Goal: Transaction & Acquisition: Obtain resource

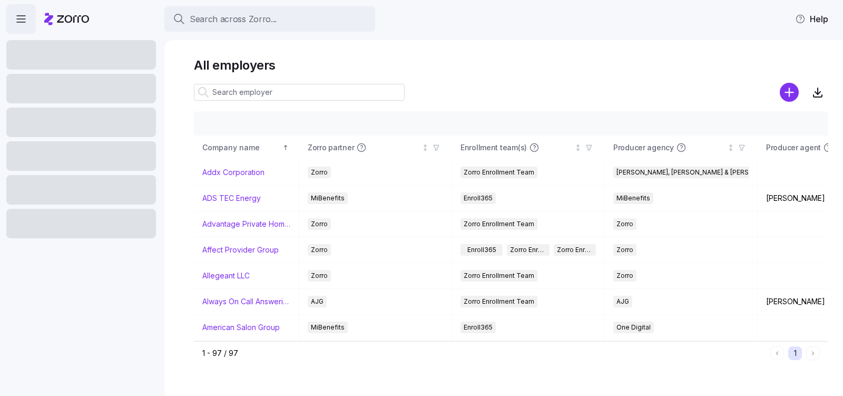
click at [257, 97] on input at bounding box center [299, 92] width 211 height 17
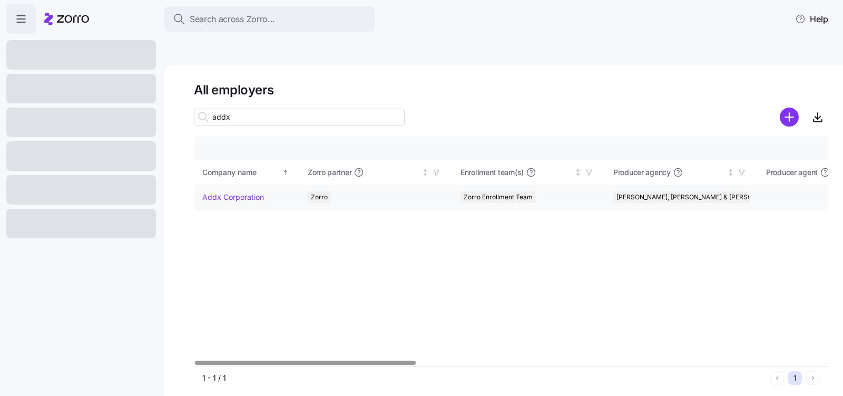
type input "addx"
click at [228, 192] on link "Addx Corporation" at bounding box center [233, 197] width 62 height 11
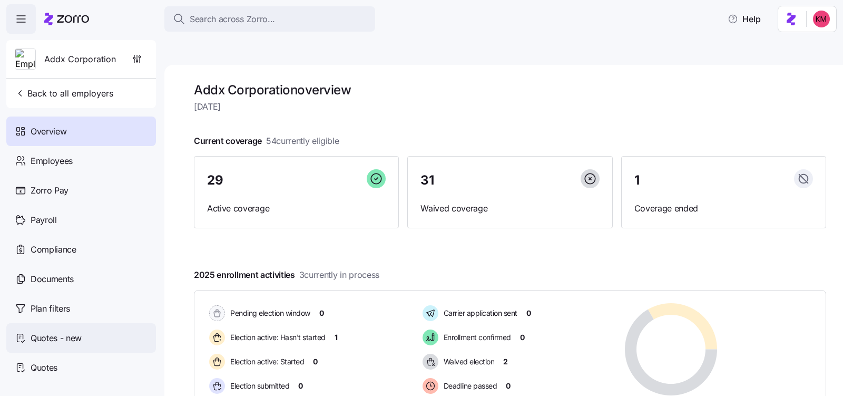
click at [64, 333] on span "Quotes - new" at bounding box center [56, 338] width 51 height 13
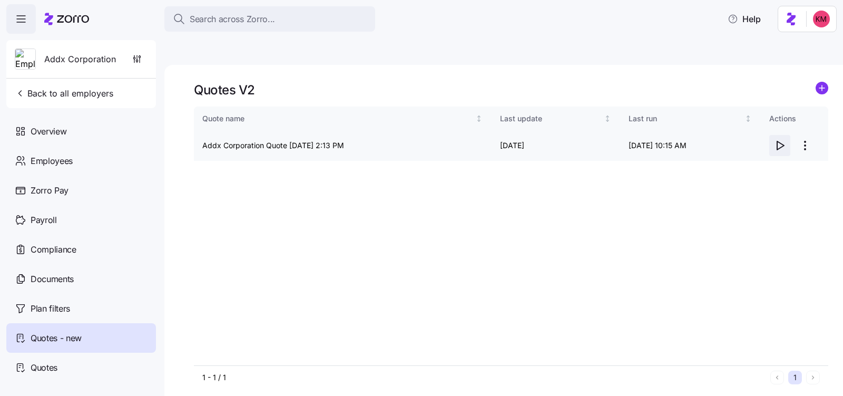
click at [779, 141] on icon "button" at bounding box center [780, 145] width 7 height 8
click at [43, 365] on span "Quotes" at bounding box center [44, 367] width 27 height 13
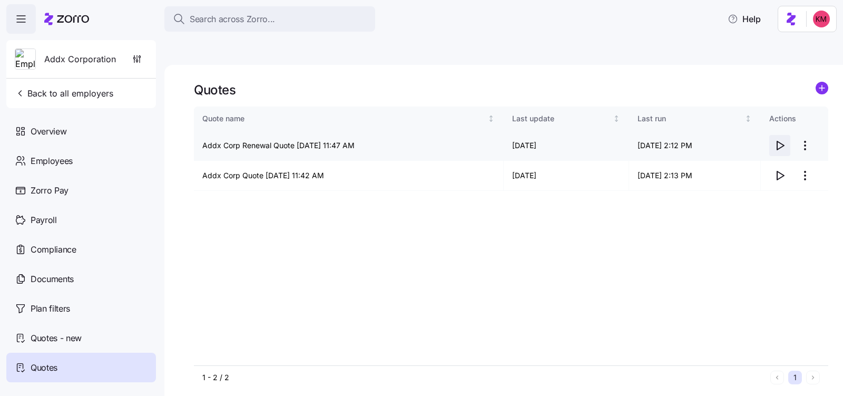
click at [777, 141] on icon "button" at bounding box center [780, 145] width 7 height 8
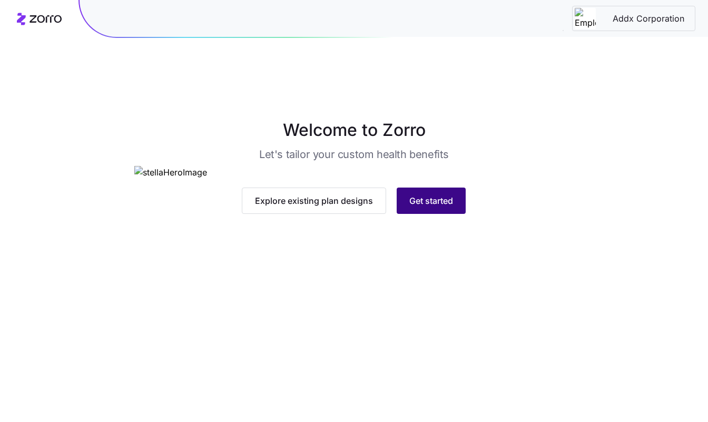
click at [456, 214] on button "Get started" at bounding box center [431, 201] width 69 height 26
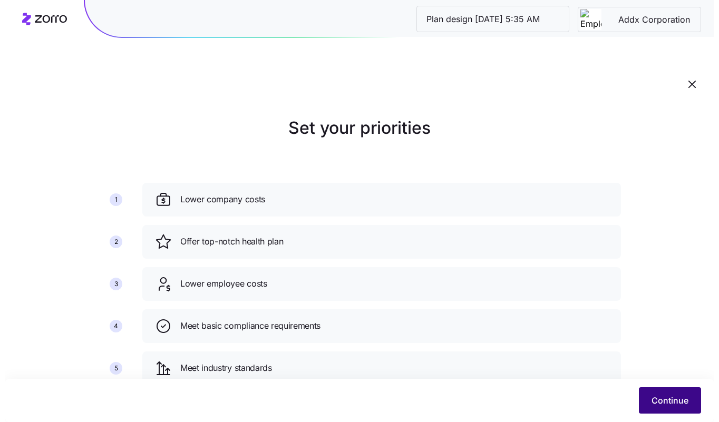
scroll to position [3, 0]
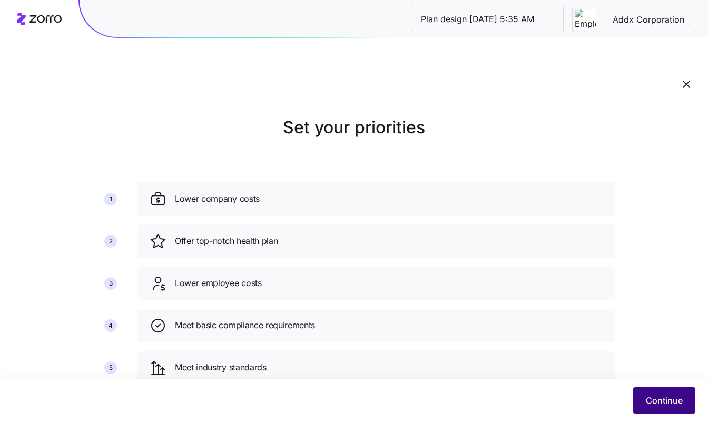
click at [664, 391] on button "Continue" at bounding box center [665, 400] width 62 height 26
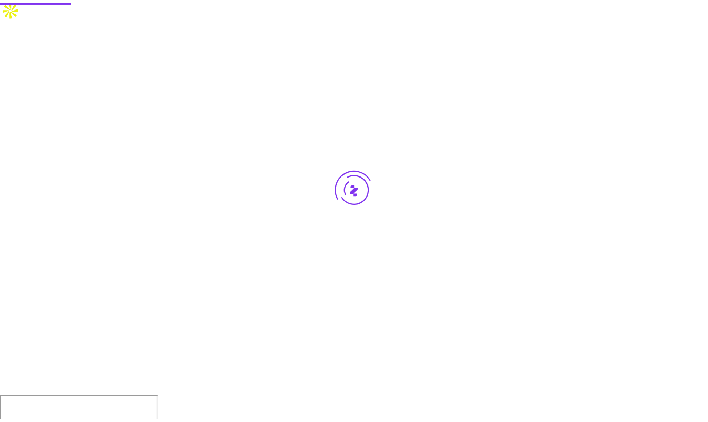
scroll to position [0, 0]
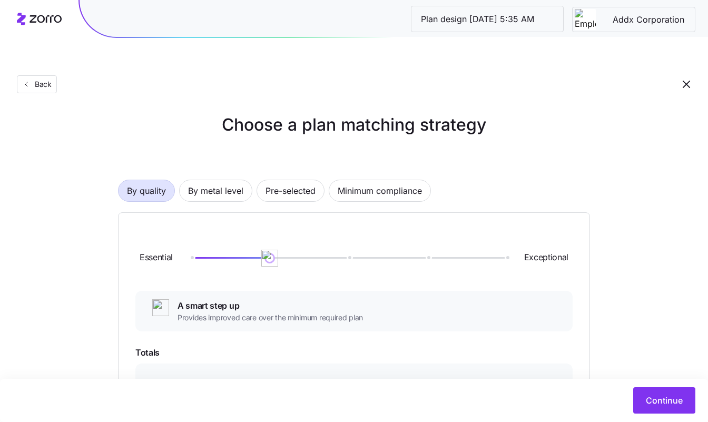
scroll to position [16, 0]
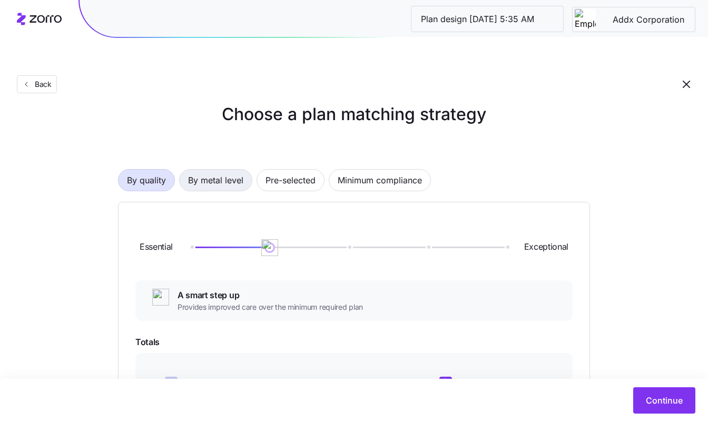
click at [209, 170] on span "By metal level" at bounding box center [215, 180] width 55 height 21
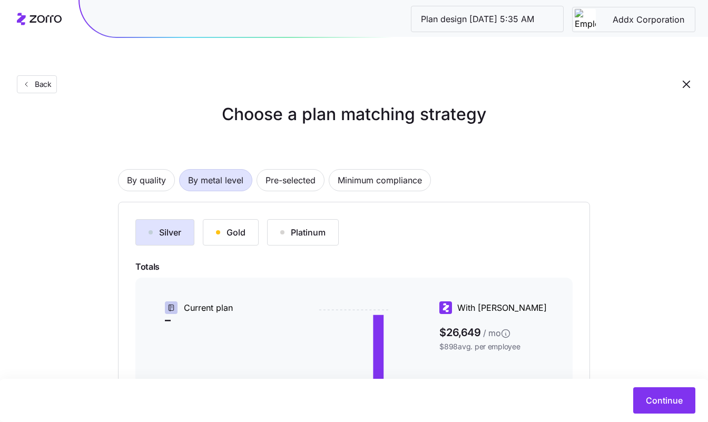
click at [231, 226] on div "Gold" at bounding box center [231, 232] width 30 height 13
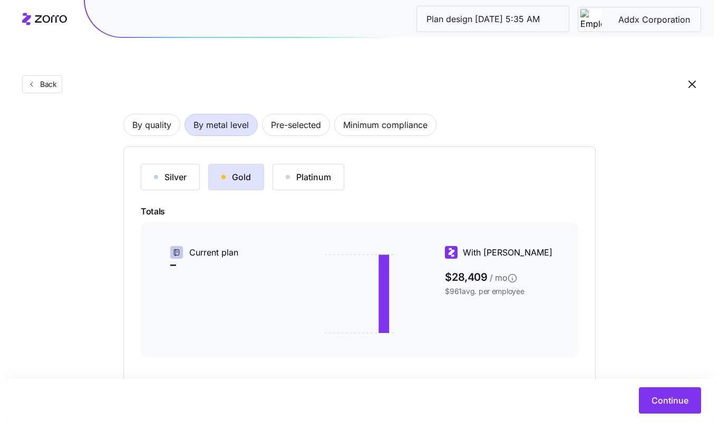
scroll to position [171, 0]
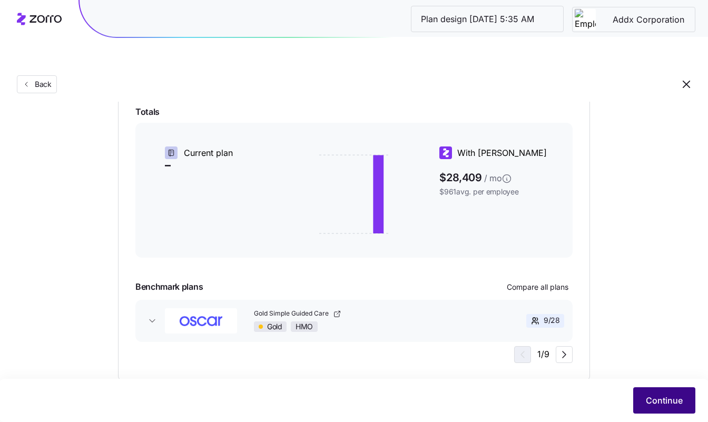
click at [664, 391] on button "Continue" at bounding box center [665, 400] width 62 height 26
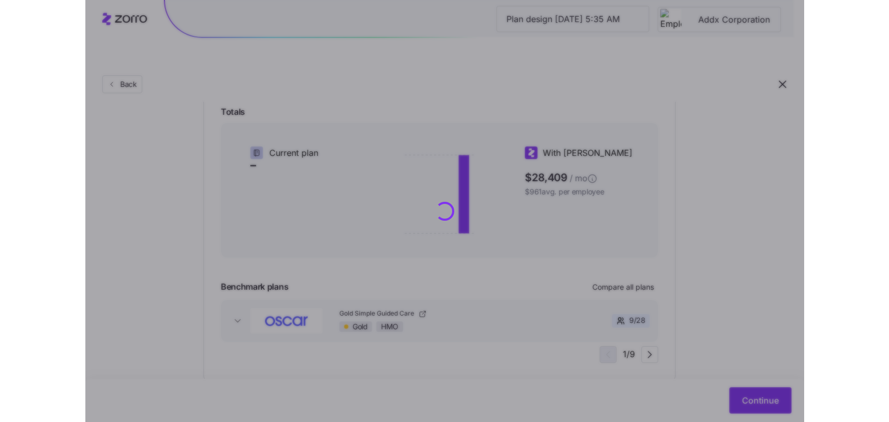
scroll to position [0, 0]
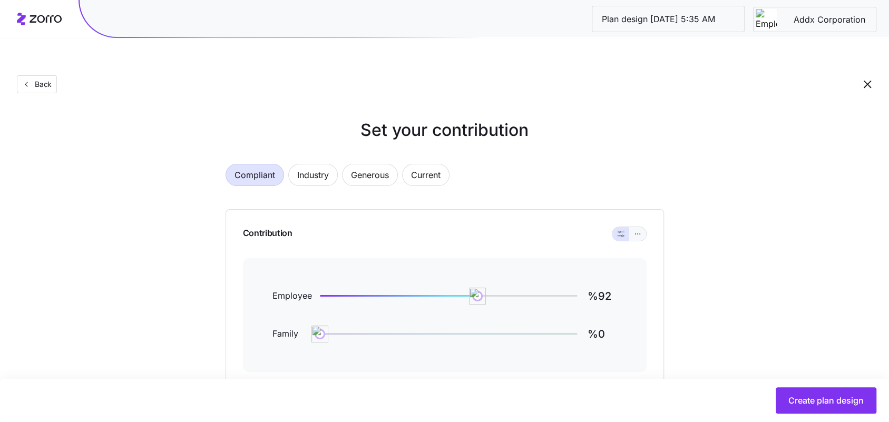
click at [639, 227] on button "button" at bounding box center [637, 234] width 17 height 14
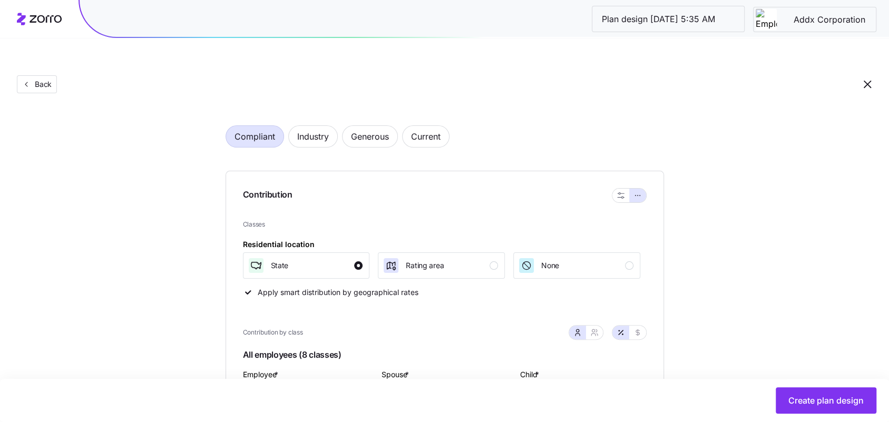
scroll to position [119, 0]
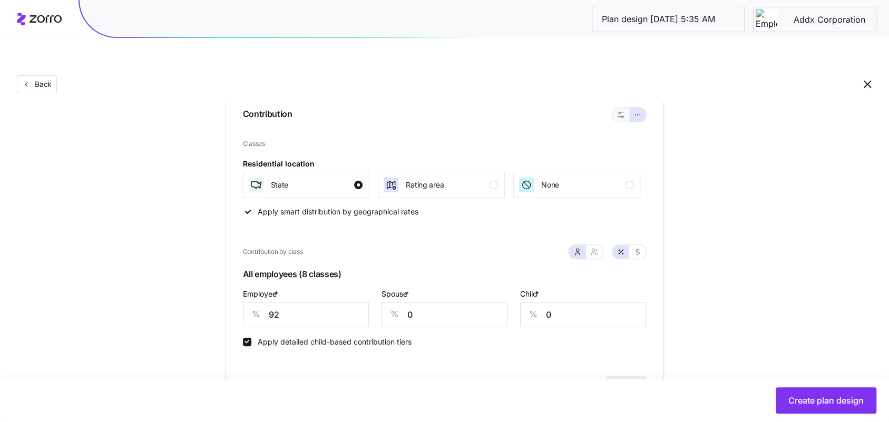
click at [623, 111] on icon "button" at bounding box center [620, 114] width 7 height 7
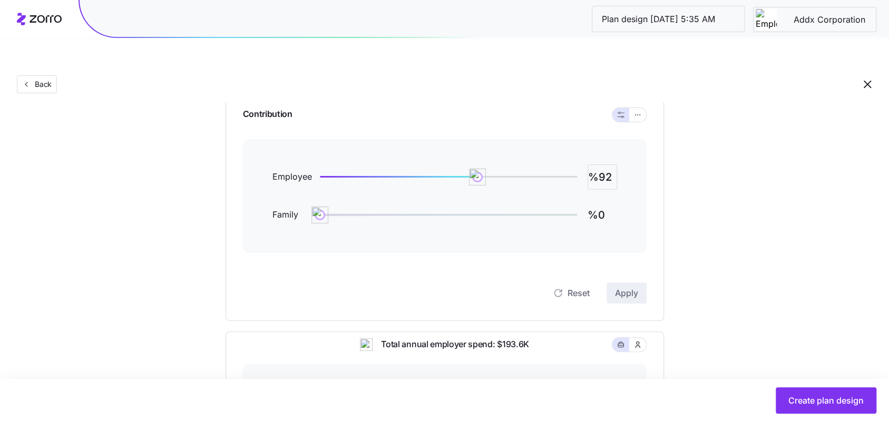
click at [605, 164] on input "%92" at bounding box center [603, 176] width 30 height 25
type input "%90"
click at [640, 109] on icon "button" at bounding box center [637, 115] width 7 height 13
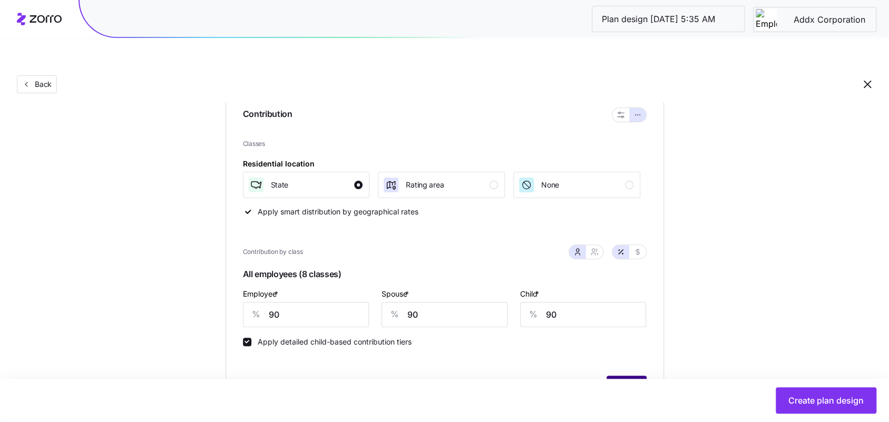
click at [616, 376] on button "Apply" at bounding box center [627, 386] width 40 height 21
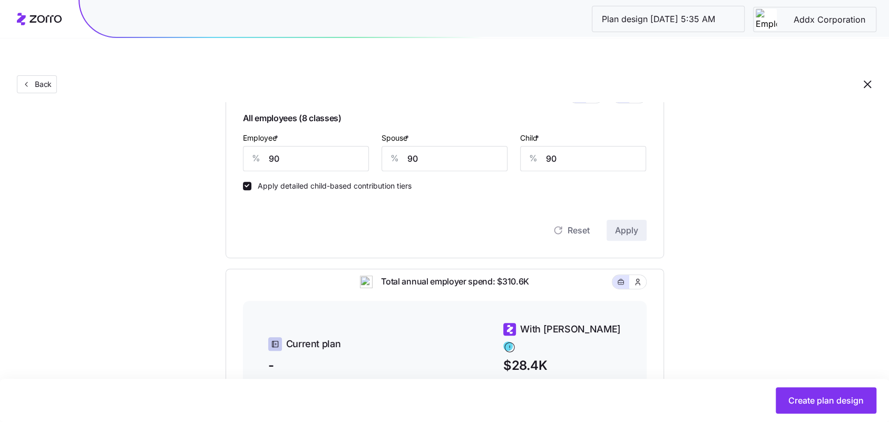
scroll to position [474, 0]
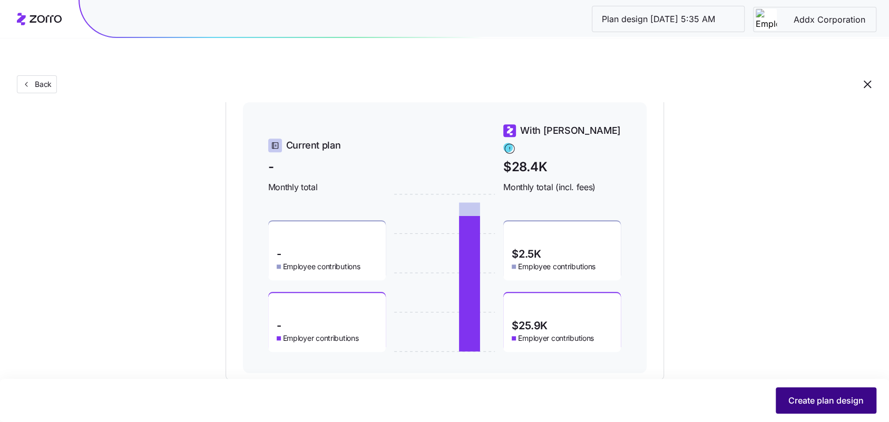
click at [810, 392] on button "Create plan design" at bounding box center [826, 400] width 101 height 26
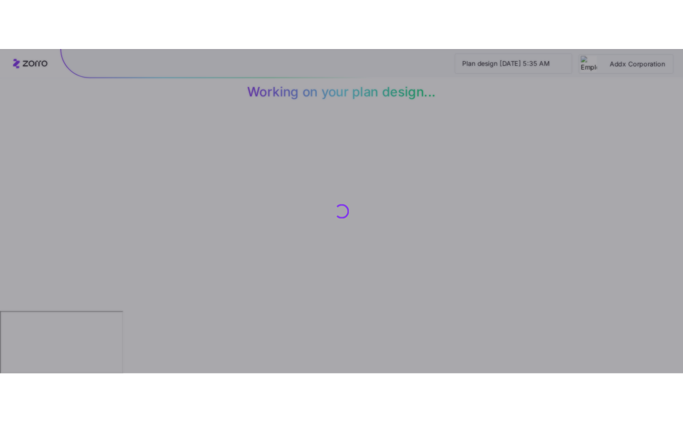
scroll to position [0, 0]
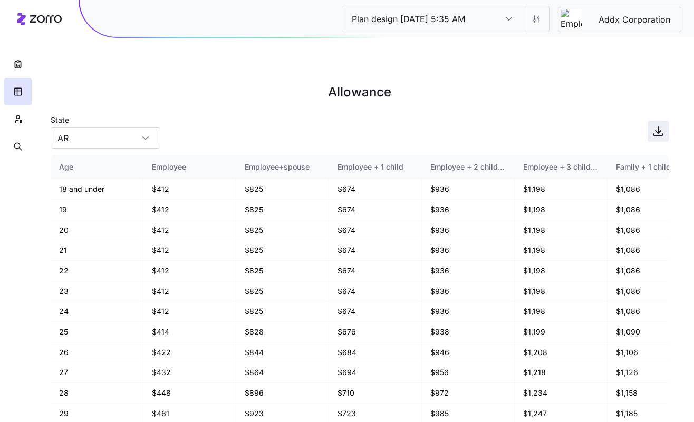
click at [659, 125] on icon "button" at bounding box center [657, 131] width 13 height 13
click at [667, 18] on span "Addx Corporation" at bounding box center [634, 19] width 89 height 13
click at [539, 22] on html "Plan design 10/09/2025 5:35 AM Plan design 10/09/2025 5:35 AM Addx Corporation …" at bounding box center [347, 264] width 694 height 528
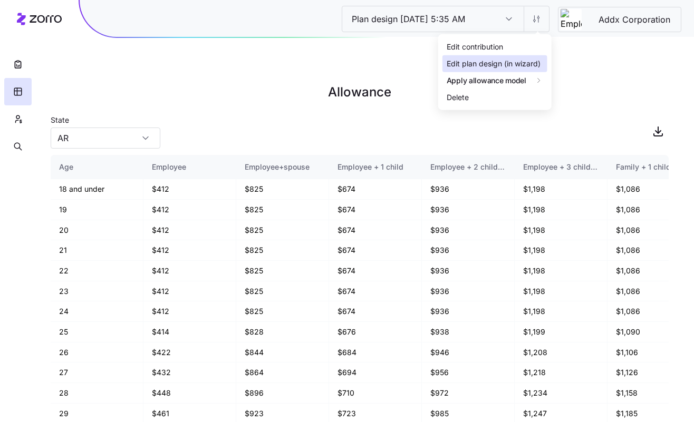
click at [518, 63] on div "Edit plan design (in wizard)" at bounding box center [493, 64] width 94 height 12
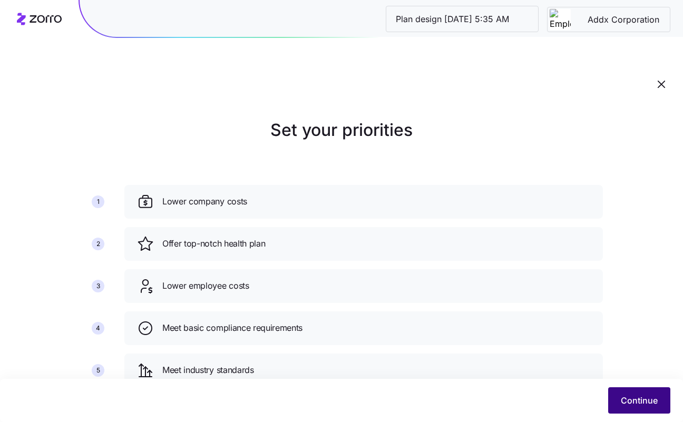
click at [635, 406] on span "Continue" at bounding box center [639, 400] width 37 height 13
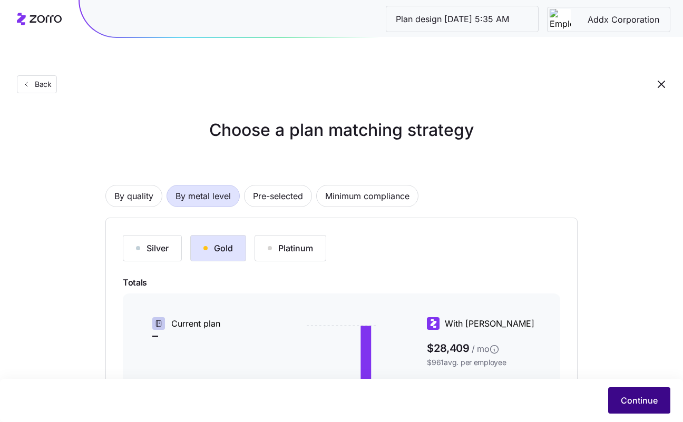
click at [642, 389] on button "Continue" at bounding box center [639, 400] width 62 height 26
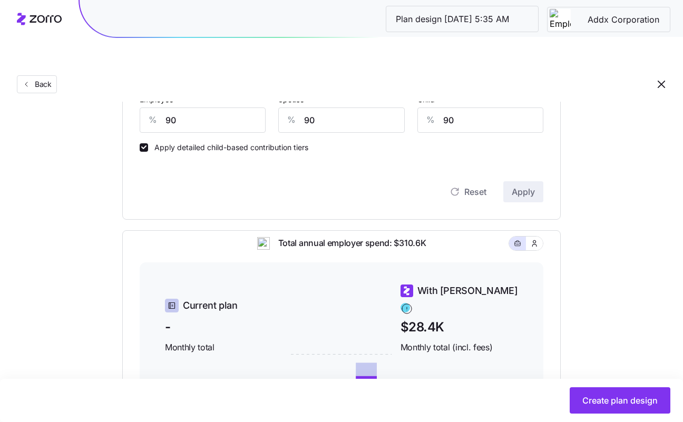
scroll to position [245, 0]
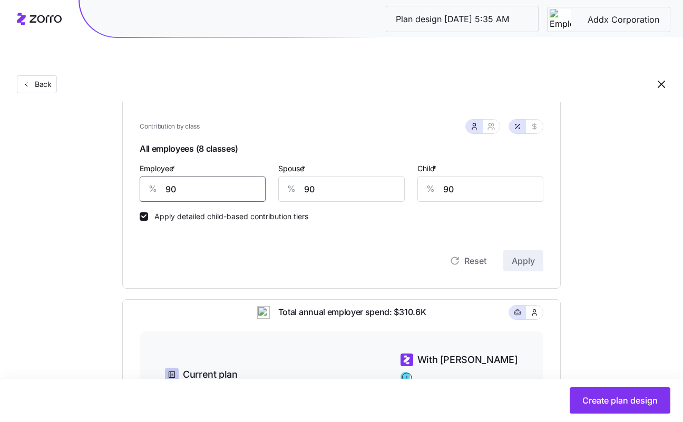
click at [225, 177] on input "90" at bounding box center [203, 189] width 126 height 25
type input "95"
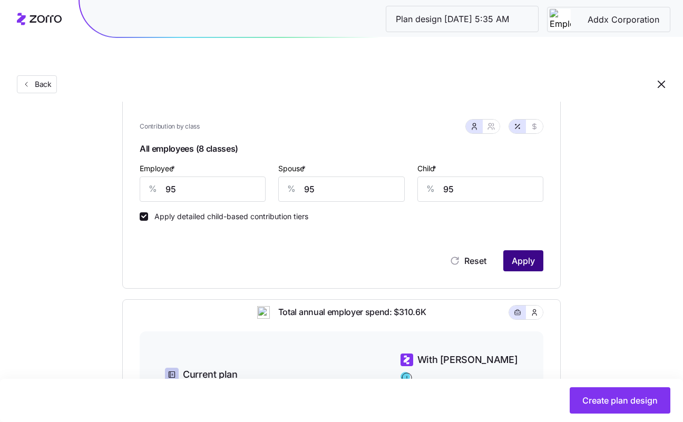
click at [528, 255] on span "Apply" at bounding box center [523, 261] width 23 height 13
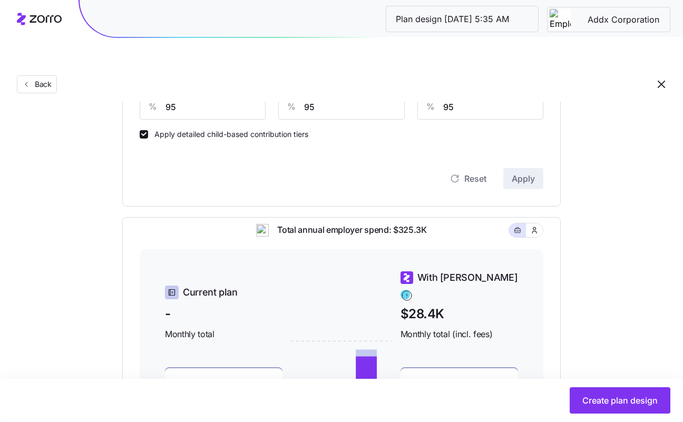
scroll to position [474, 0]
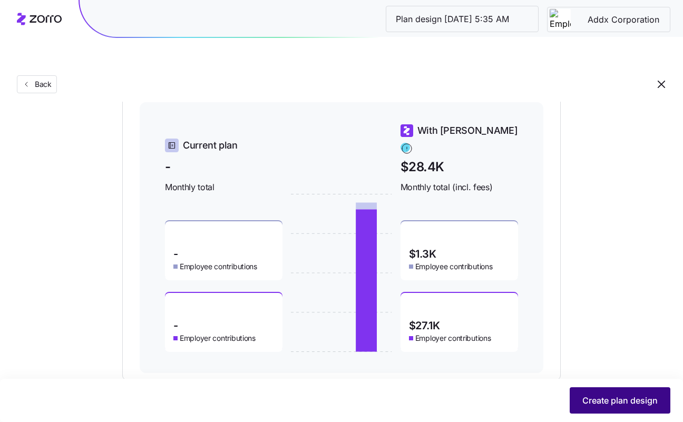
click at [605, 393] on button "Create plan design" at bounding box center [620, 400] width 101 height 26
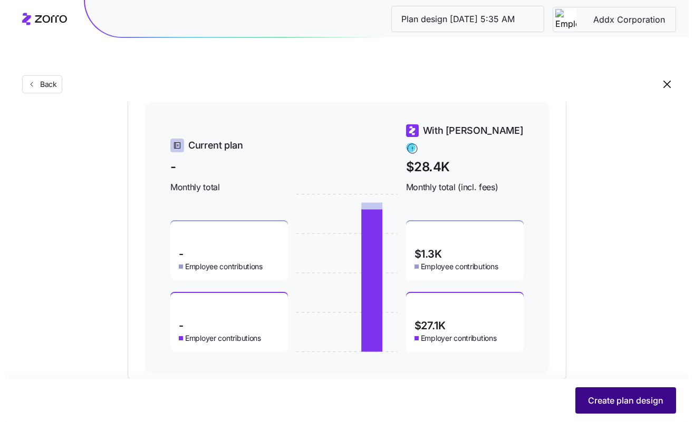
scroll to position [0, 0]
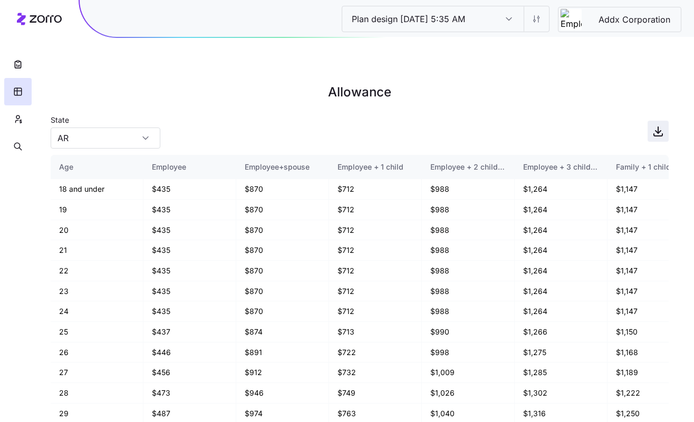
click at [654, 125] on icon "button" at bounding box center [657, 131] width 13 height 13
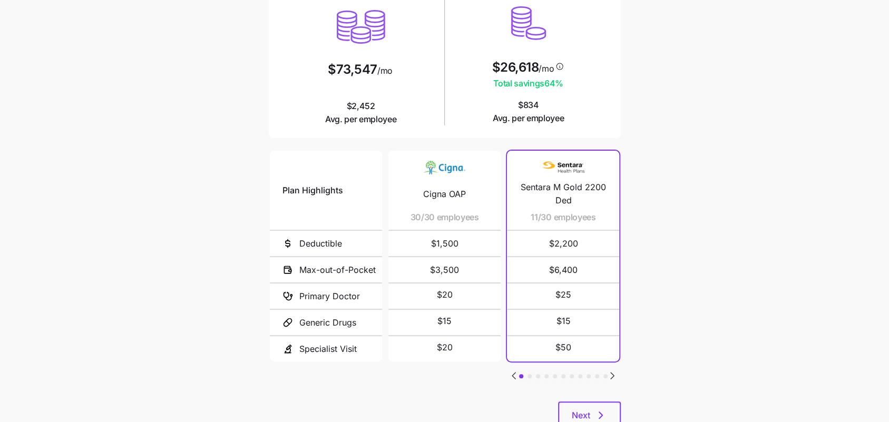
scroll to position [153, 0]
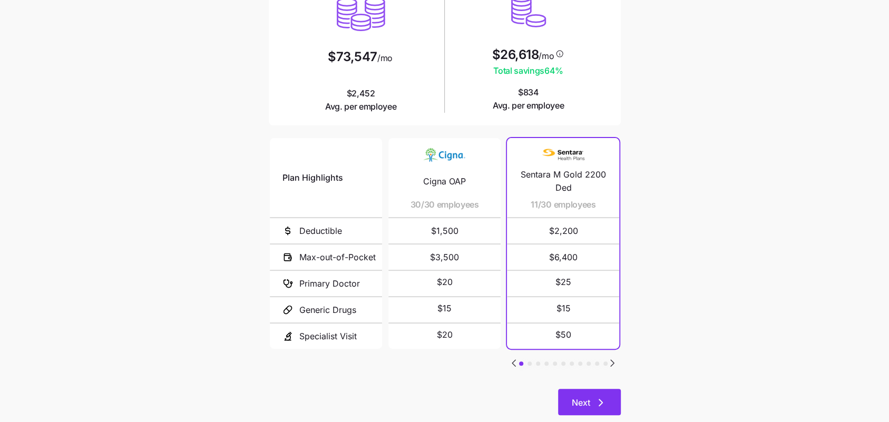
click at [580, 396] on span "Next" at bounding box center [581, 402] width 18 height 13
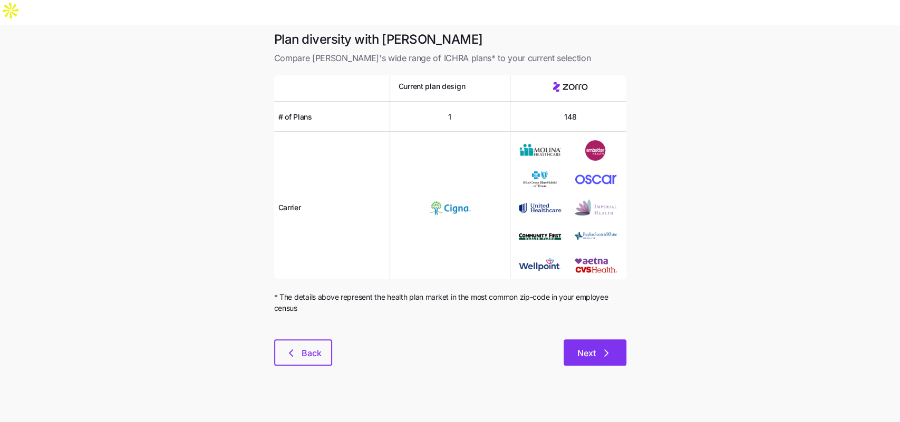
click at [591, 339] on button "Next" at bounding box center [594, 352] width 63 height 26
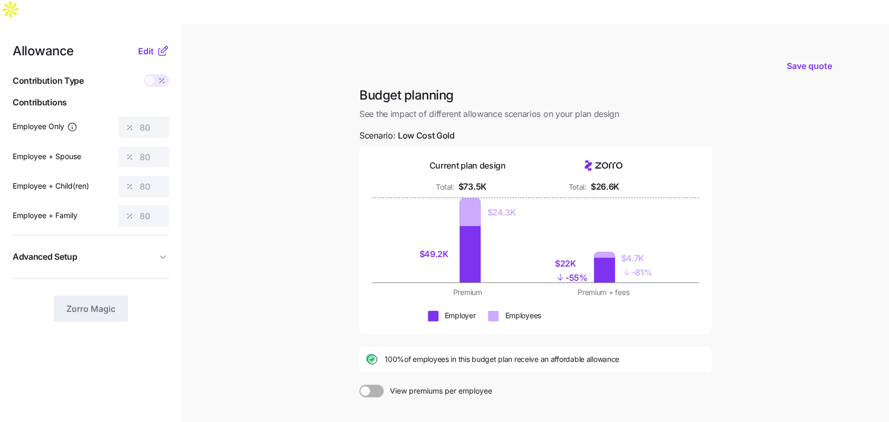
scroll to position [3, 0]
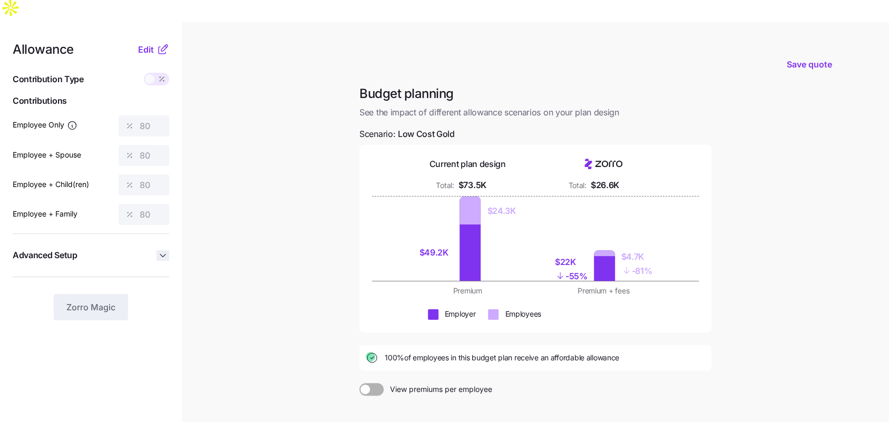
click at [163, 250] on icon "button" at bounding box center [163, 255] width 11 height 11
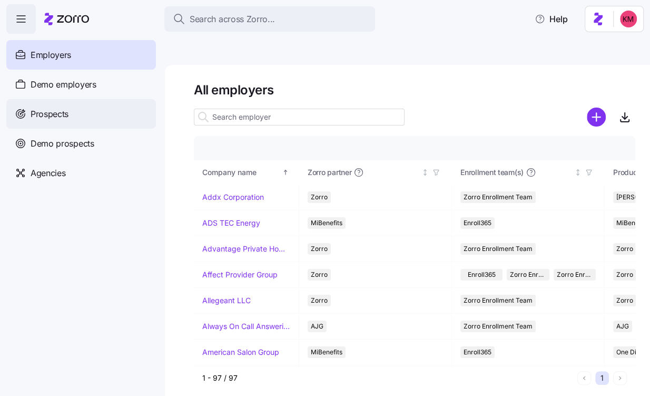
click at [69, 111] on span "Prospects" at bounding box center [50, 114] width 38 height 13
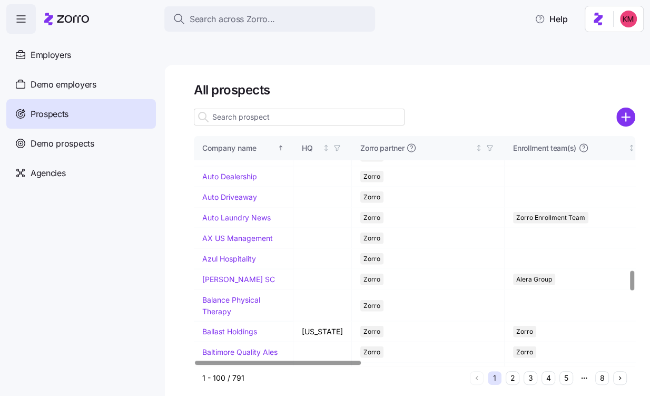
scroll to position [1602, 0]
click at [507, 371] on button "2" at bounding box center [513, 378] width 14 height 14
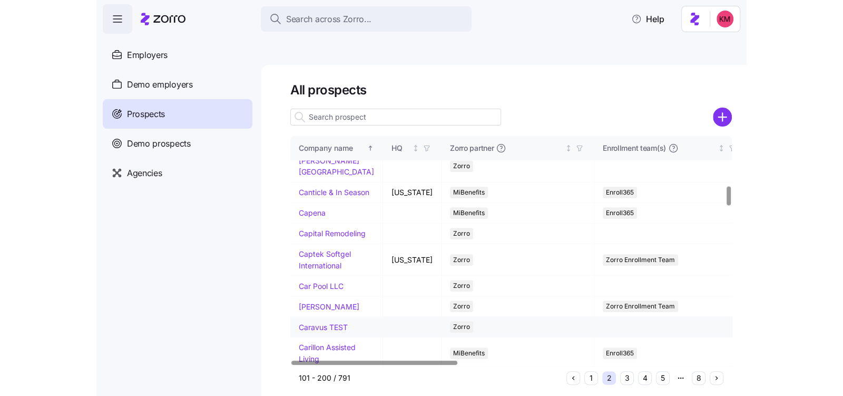
scroll to position [601, 0]
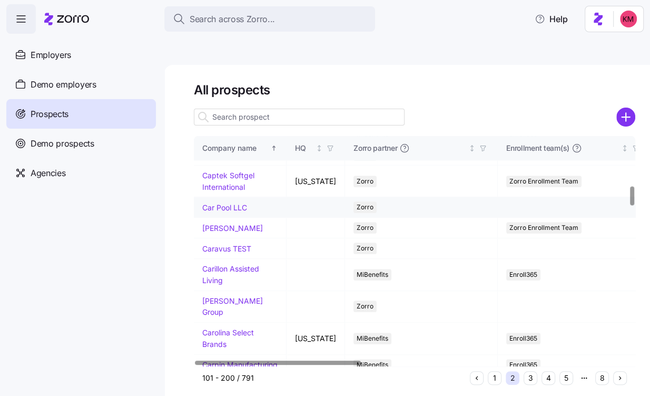
click at [217, 203] on link "Car Pool LLC" at bounding box center [224, 207] width 45 height 9
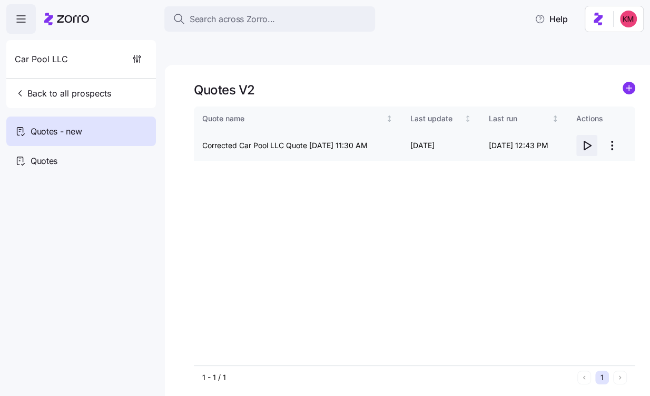
click at [593, 135] on span "button" at bounding box center [587, 145] width 20 height 20
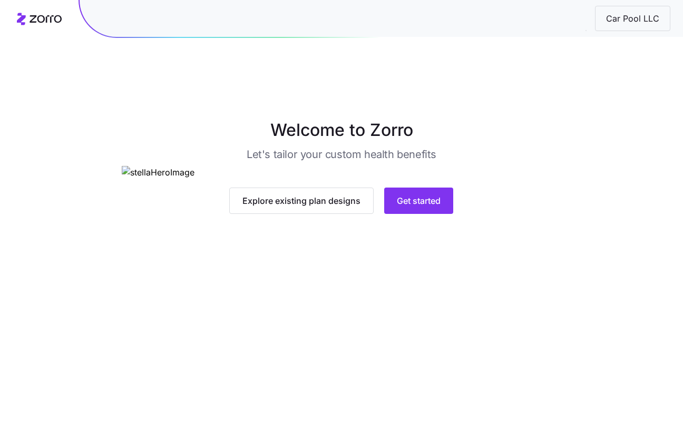
click at [614, 10] on div "Car Pool LLC" at bounding box center [632, 18] width 75 height 25
click at [615, 15] on span "Car Pool LLC" at bounding box center [633, 18] width 70 height 13
click at [401, 214] on button "Get started" at bounding box center [418, 201] width 69 height 26
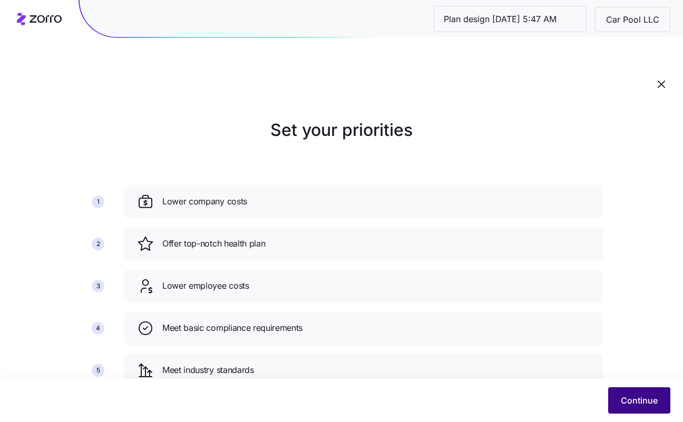
click at [642, 405] on span "Continue" at bounding box center [639, 400] width 37 height 13
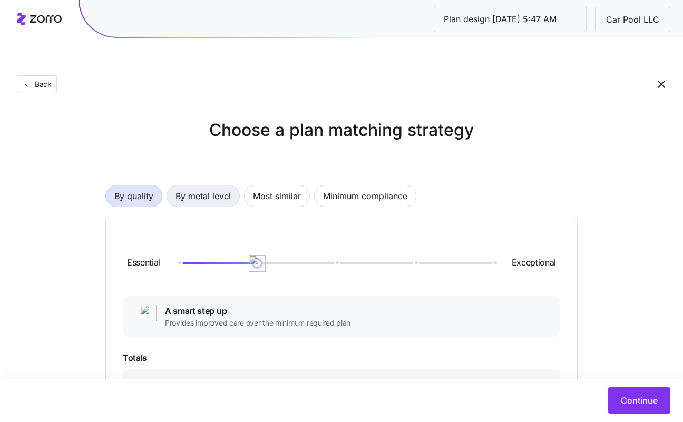
click at [213, 186] on span "By metal level" at bounding box center [203, 196] width 55 height 21
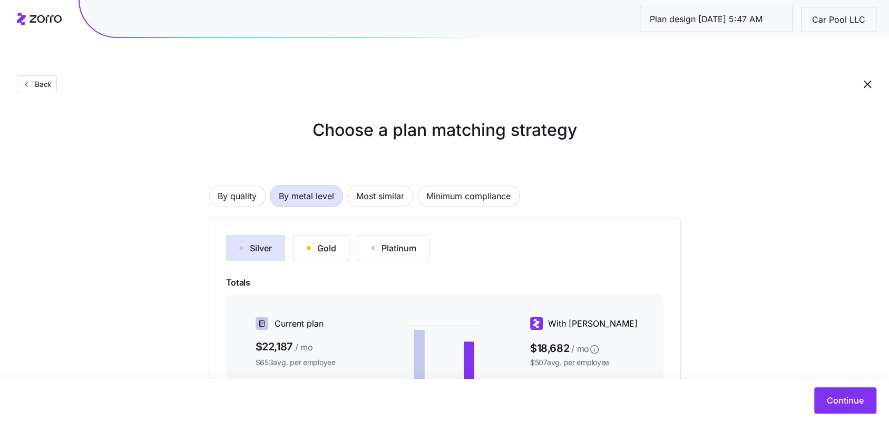
click at [318, 242] on div "Gold" at bounding box center [322, 248] width 30 height 13
click at [250, 242] on div "Silver" at bounding box center [255, 248] width 33 height 13
click at [693, 405] on span "Continue" at bounding box center [845, 400] width 37 height 13
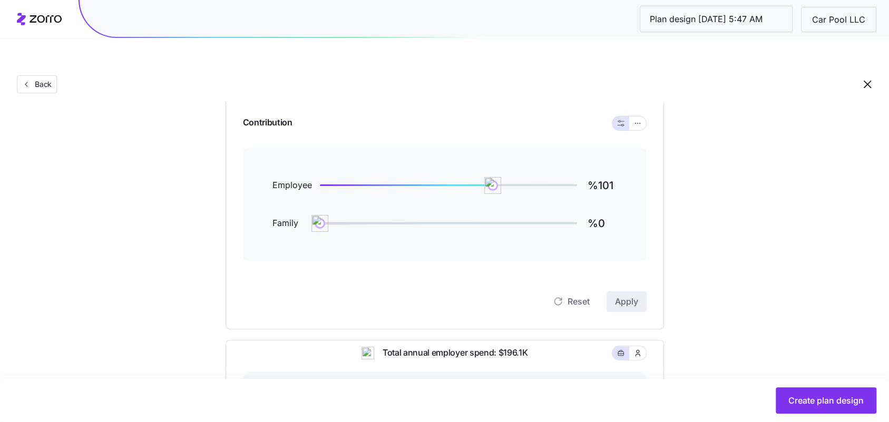
scroll to position [60, 0]
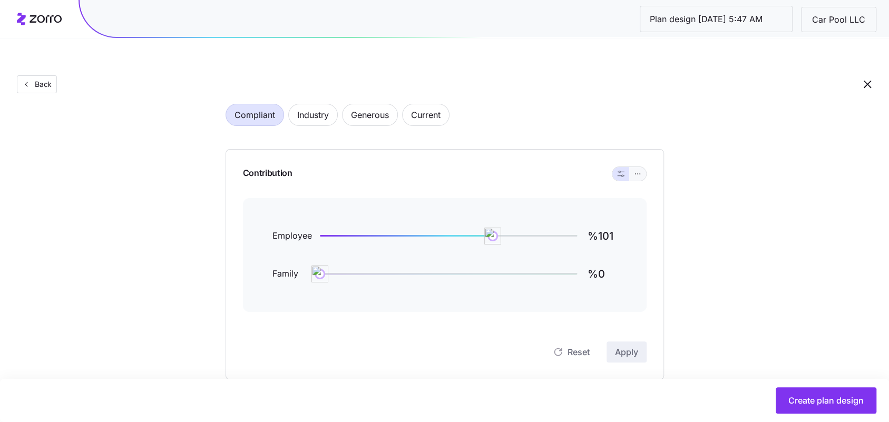
click at [631, 167] on button "button" at bounding box center [637, 174] width 17 height 14
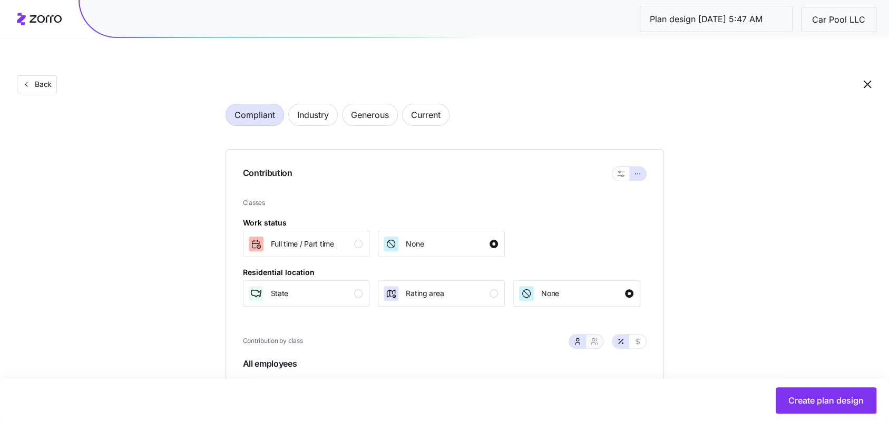
click at [599, 335] on button "button" at bounding box center [594, 342] width 17 height 14
type input "50"
type input "57"
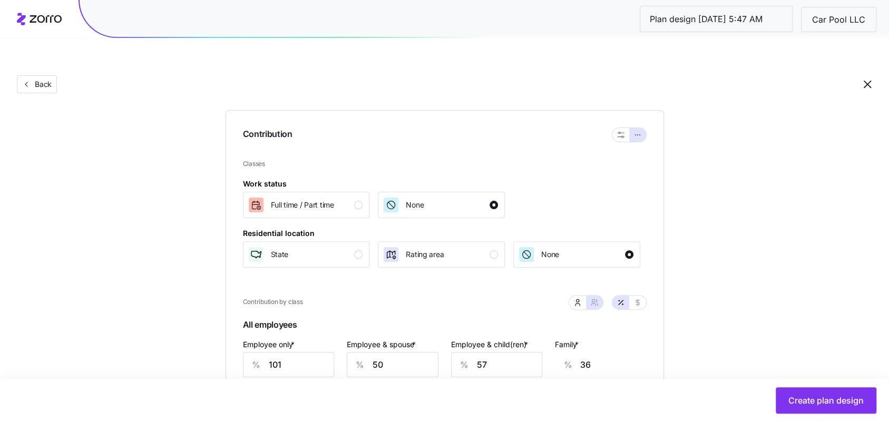
scroll to position [179, 0]
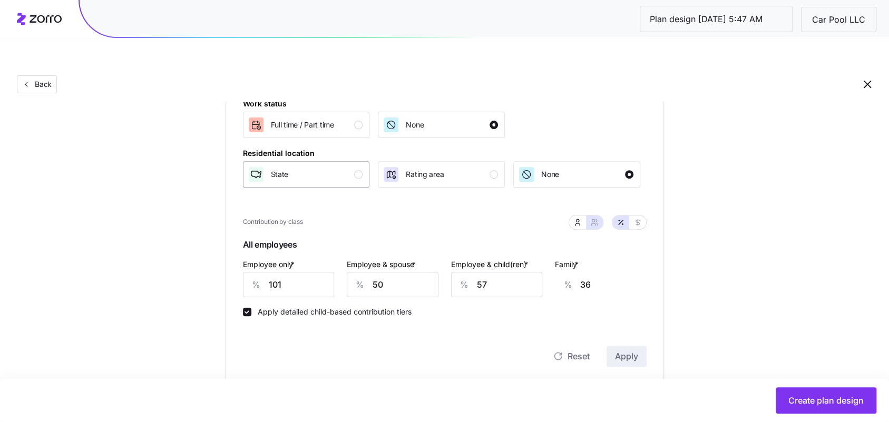
click at [307, 166] on div "State" at bounding box center [305, 174] width 115 height 17
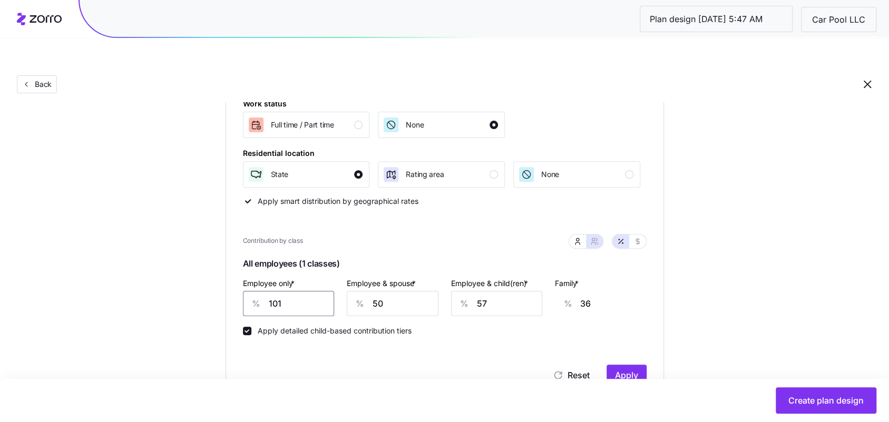
click at [296, 291] on input "101" at bounding box center [289, 303] width 92 height 25
type input "7"
type input "70"
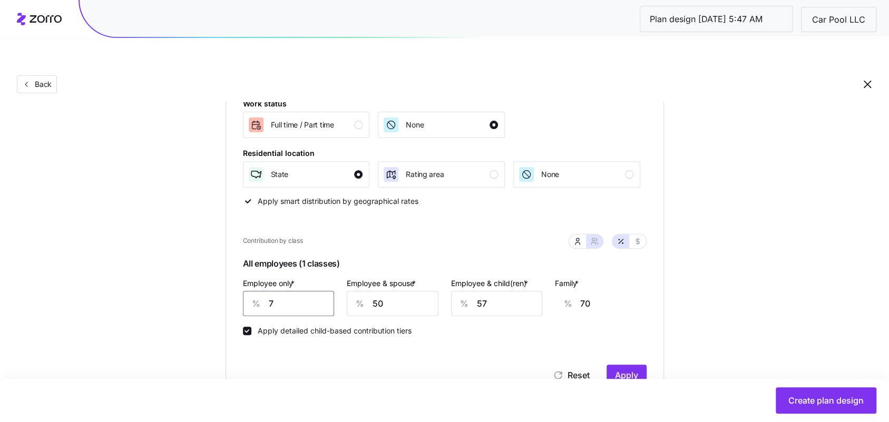
type input "70"
type input "47"
type input "70"
type input "4"
type input "14"
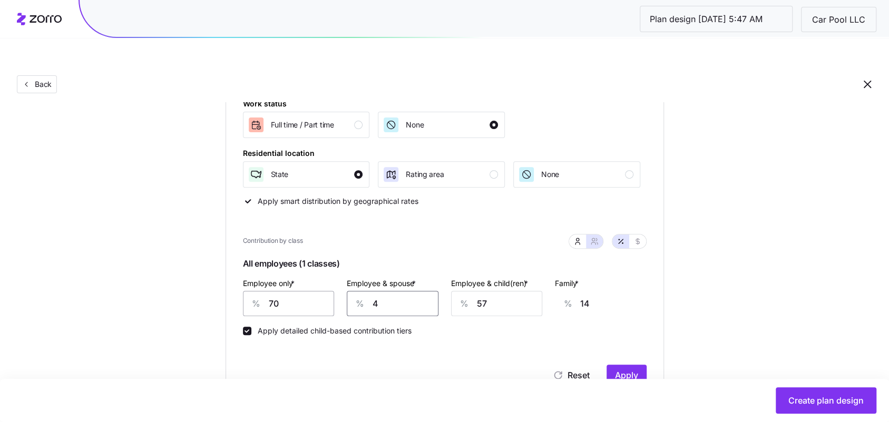
type input "40"
type input "5"
type input "7"
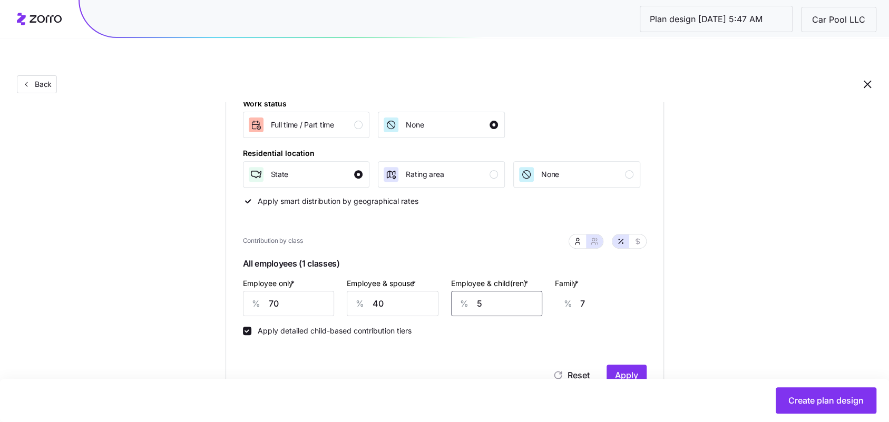
type input "50"
type input "36"
type input "50"
click at [622, 369] on span "Apply" at bounding box center [626, 375] width 23 height 13
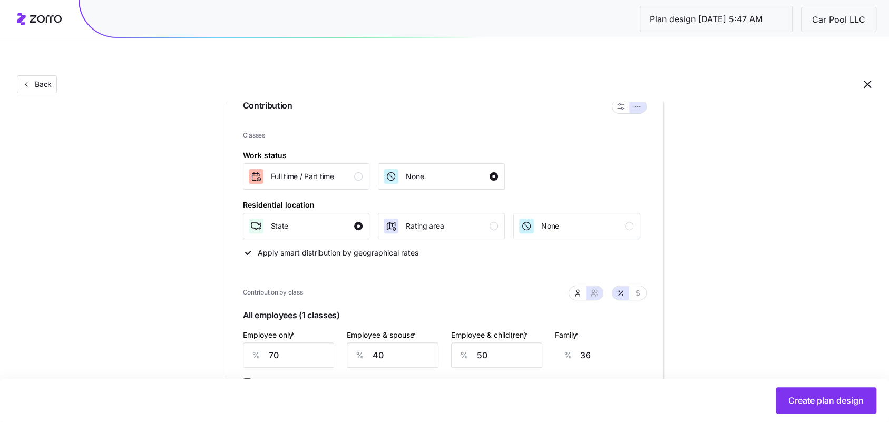
scroll to position [303, 0]
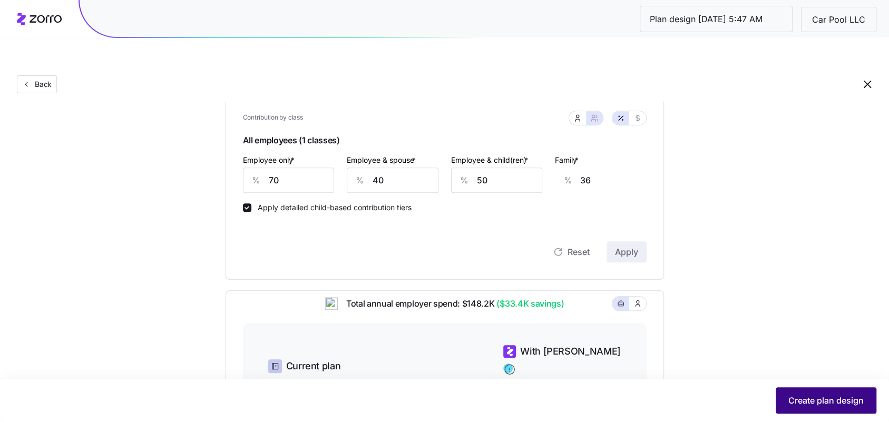
click at [693, 395] on span "Create plan design" at bounding box center [825, 400] width 75 height 13
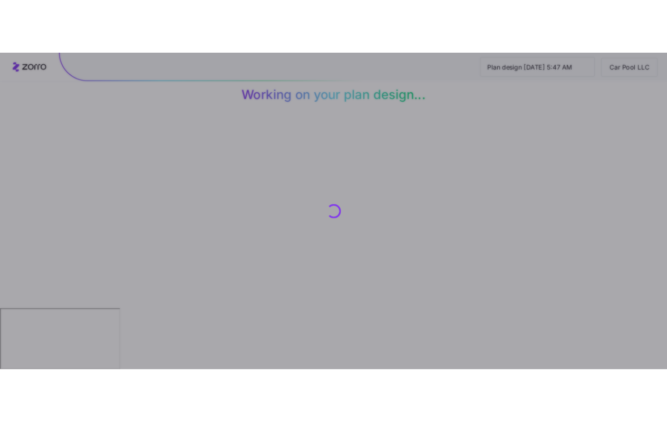
scroll to position [0, 0]
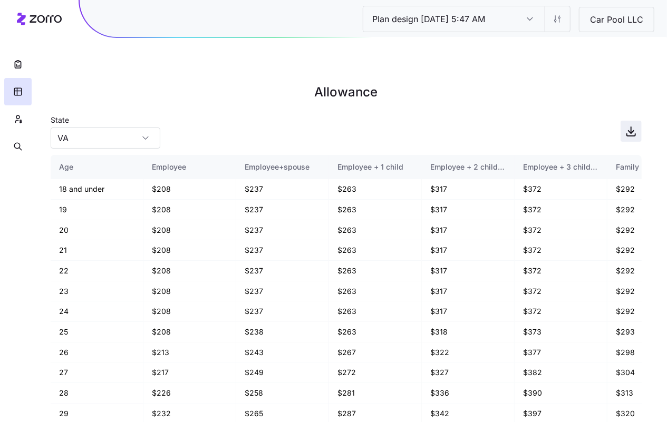
click at [634, 125] on icon "button" at bounding box center [631, 131] width 13 height 13
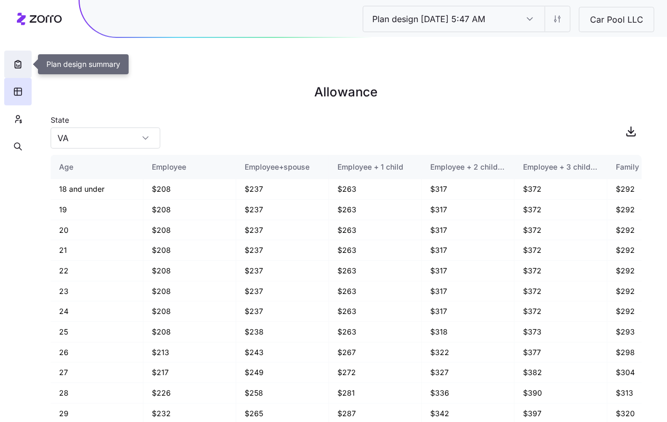
click at [9, 64] on button "button" at bounding box center [17, 64] width 27 height 27
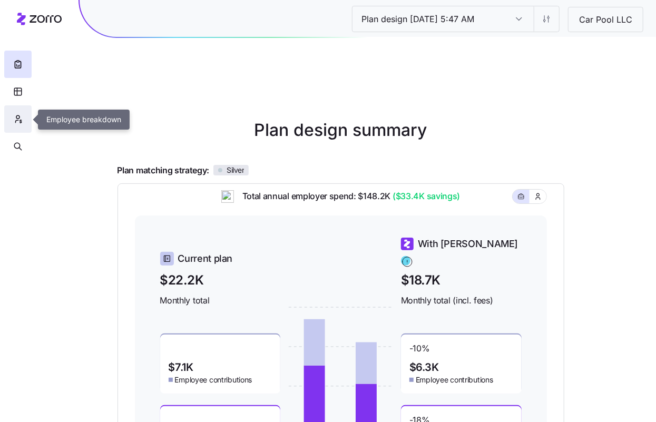
click at [7, 115] on button "button" at bounding box center [17, 118] width 27 height 27
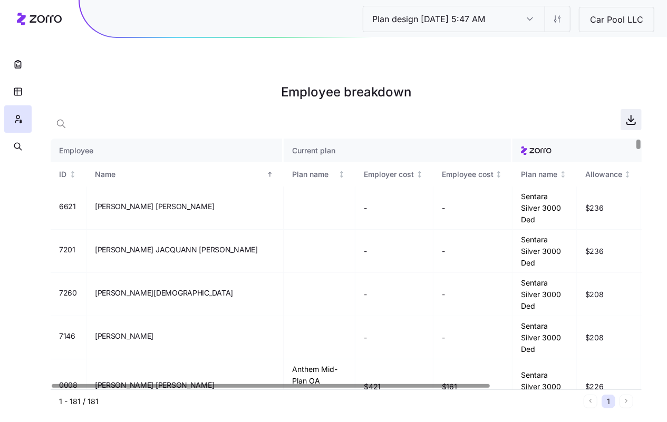
click at [623, 110] on span "button" at bounding box center [631, 120] width 20 height 20
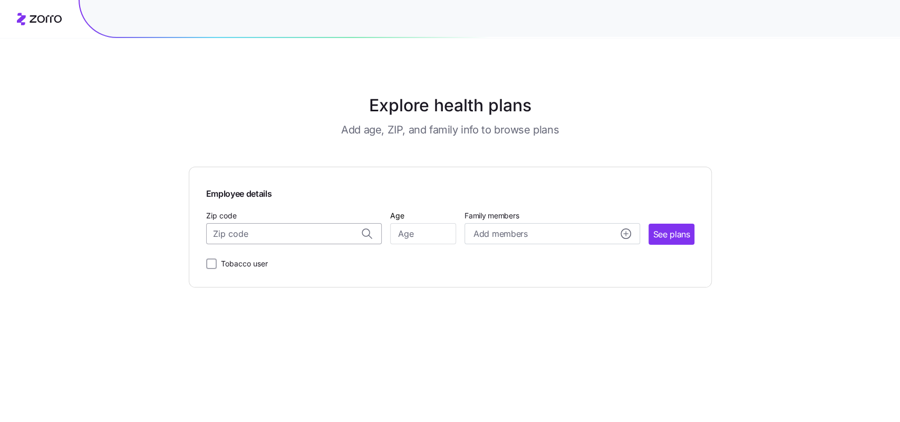
click at [288, 239] on input "Zip code" at bounding box center [294, 233] width 176 height 21
paste input "21047"
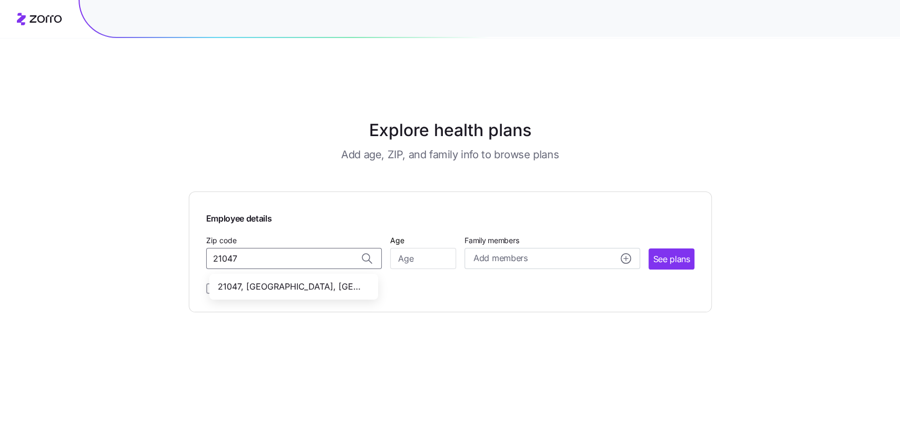
click at [281, 280] on span "21047, Harford County, MD" at bounding box center [292, 286] width 148 height 13
type input "21047, Harford County, MD"
click at [426, 248] on input "Age" at bounding box center [423, 258] width 66 height 21
type input "25"
click at [676, 252] on span "See plans" at bounding box center [670, 258] width 37 height 13
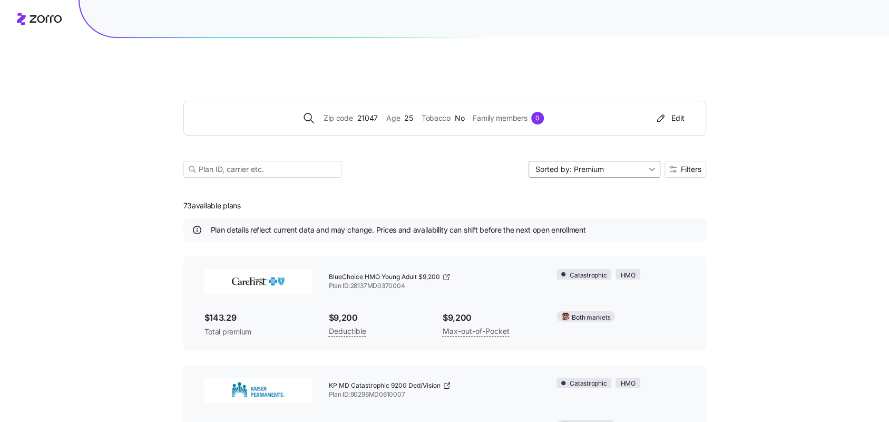
click at [630, 161] on input "Sorted by: Premium" at bounding box center [595, 169] width 132 height 17
click at [675, 165] on icon "button" at bounding box center [672, 168] width 7 height 7
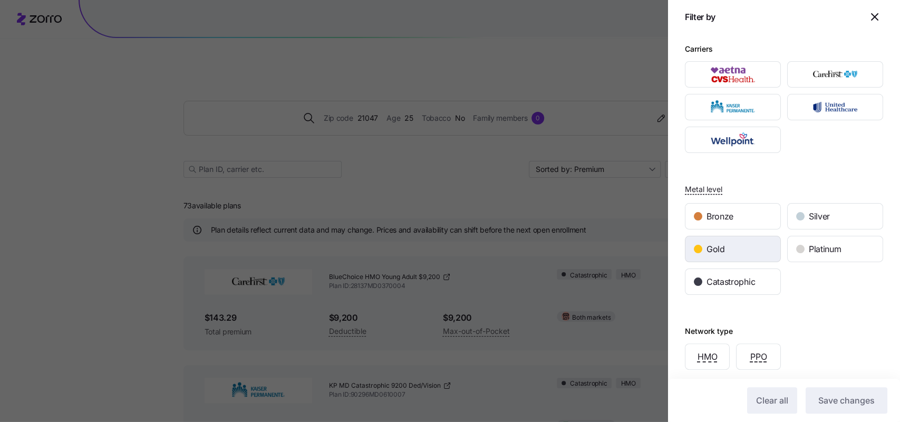
click at [729, 248] on div "Gold" at bounding box center [732, 248] width 95 height 25
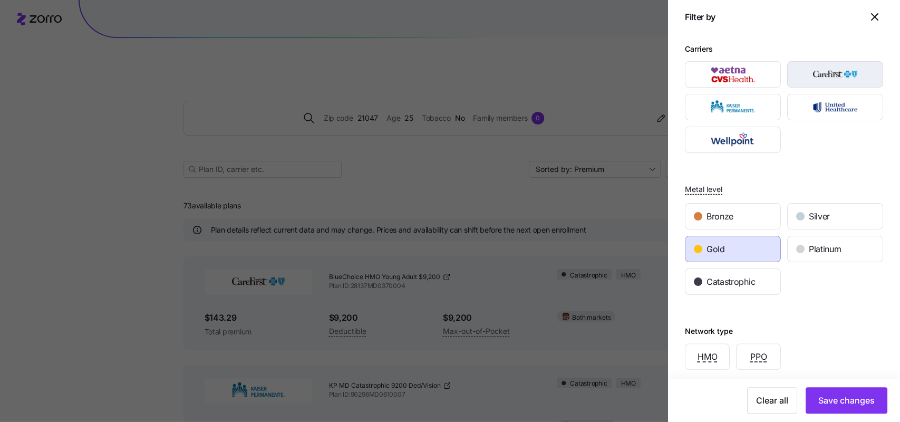
drag, startPoint x: 817, startPoint y: 92, endPoint x: 816, endPoint y: 81, distance: 11.2
click at [816, 85] on div at bounding box center [783, 107] width 204 height 98
click at [816, 80] on img "button" at bounding box center [834, 74] width 77 height 21
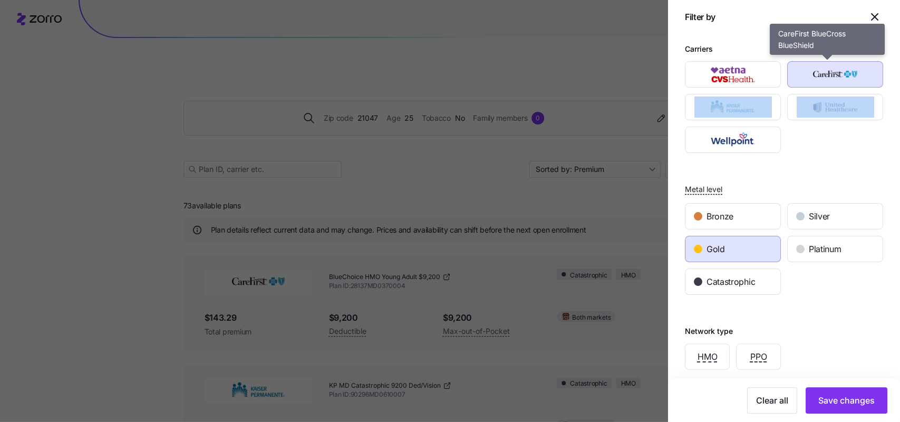
click at [811, 67] on img "button" at bounding box center [834, 74] width 77 height 21
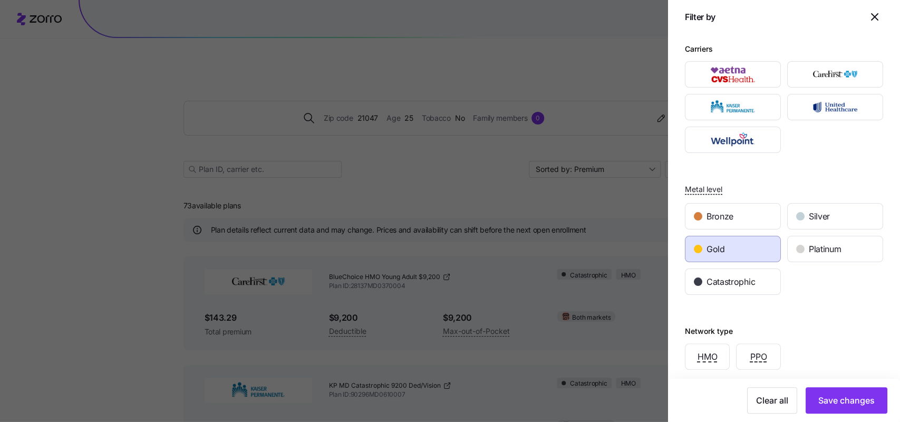
click at [808, 36] on div "Carriers Metal level Bronze Silver Gold Platinum Catastrophic Network type HMO …" at bounding box center [784, 303] width 232 height 539
click at [820, 64] on img "button" at bounding box center [834, 74] width 77 height 21
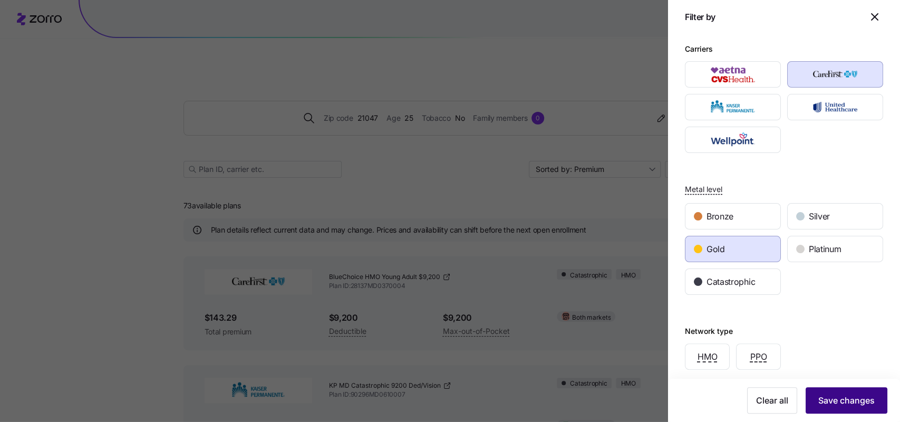
click at [863, 397] on span "Save changes" at bounding box center [846, 400] width 56 height 13
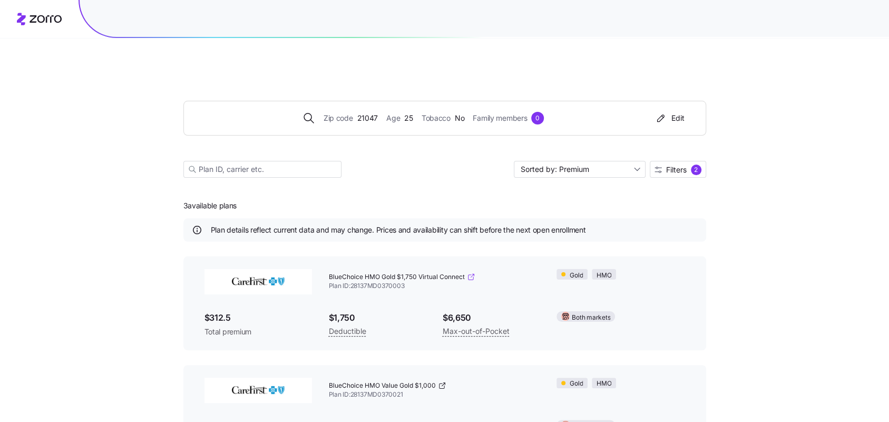
click at [469, 272] on icon at bounding box center [471, 276] width 8 height 8
